Goal: Information Seeking & Learning: Learn about a topic

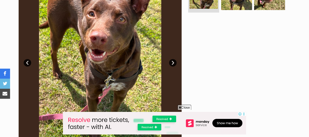
click at [183, 106] on span "Close" at bounding box center [185, 107] width 14 height 5
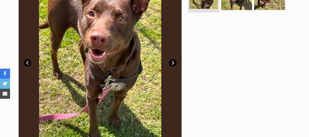
click at [172, 59] on link "Next" at bounding box center [173, 63] width 8 height 8
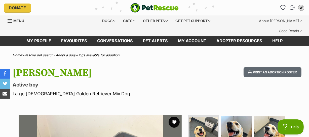
click at [173, 117] on button "favourite" at bounding box center [174, 122] width 11 height 11
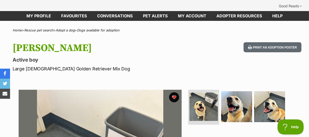
scroll to position [91, 0]
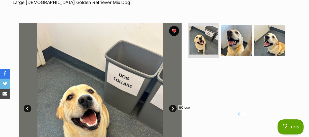
click at [186, 107] on span "Close" at bounding box center [185, 107] width 14 height 5
click at [172, 105] on link "Next" at bounding box center [173, 109] width 8 height 8
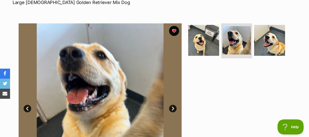
click at [172, 105] on link "Next" at bounding box center [173, 109] width 8 height 8
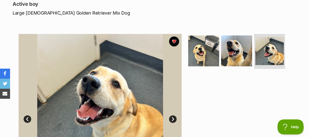
scroll to position [0, 0]
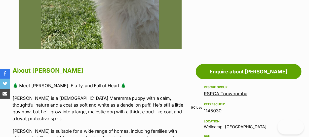
scroll to position [91, 0]
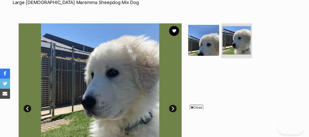
click at [173, 26] on button "favourite" at bounding box center [174, 31] width 10 height 10
click at [199, 106] on span "Close" at bounding box center [197, 107] width 14 height 5
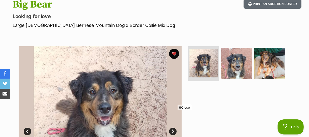
click at [185, 106] on span "Close" at bounding box center [185, 107] width 14 height 5
